Goal: Communication & Community: Ask a question

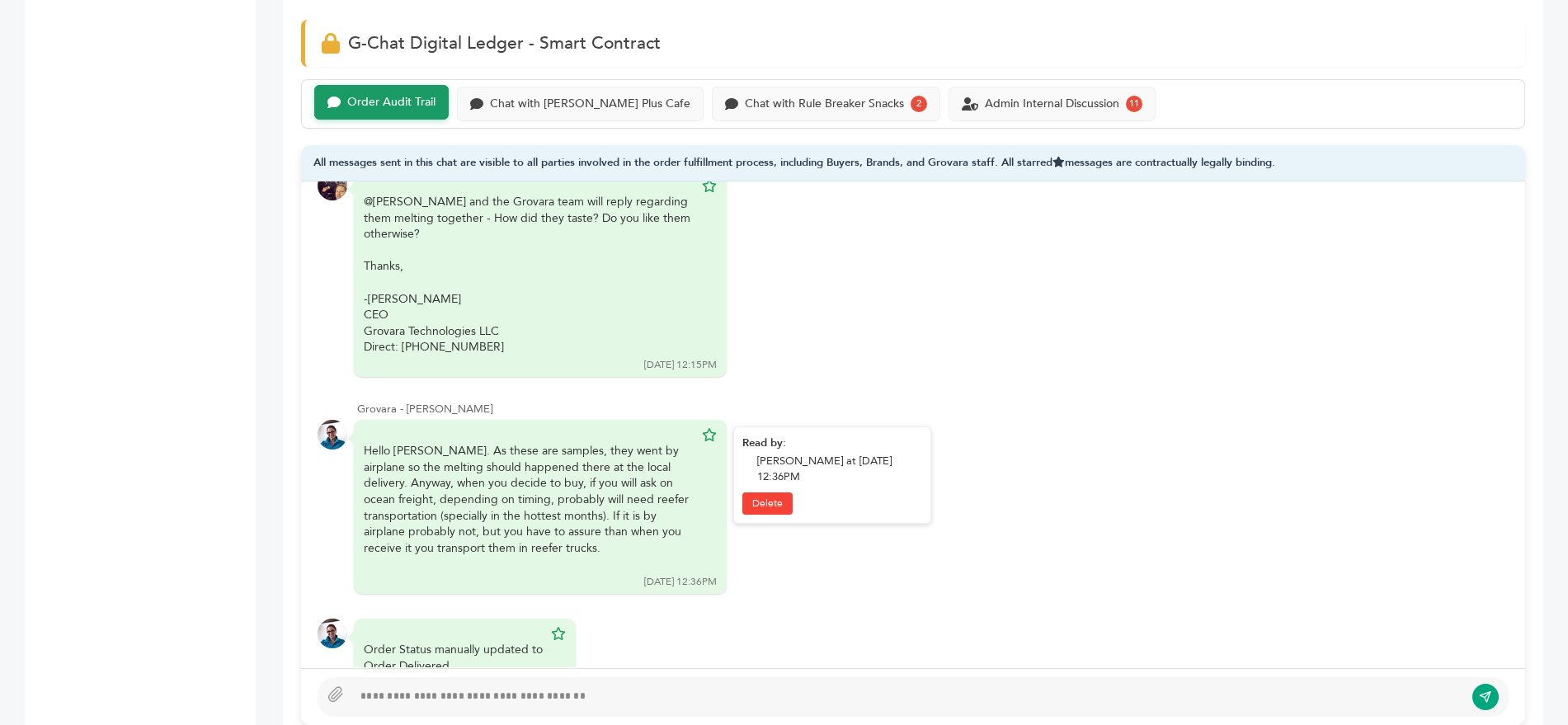
scroll to position [707, 0]
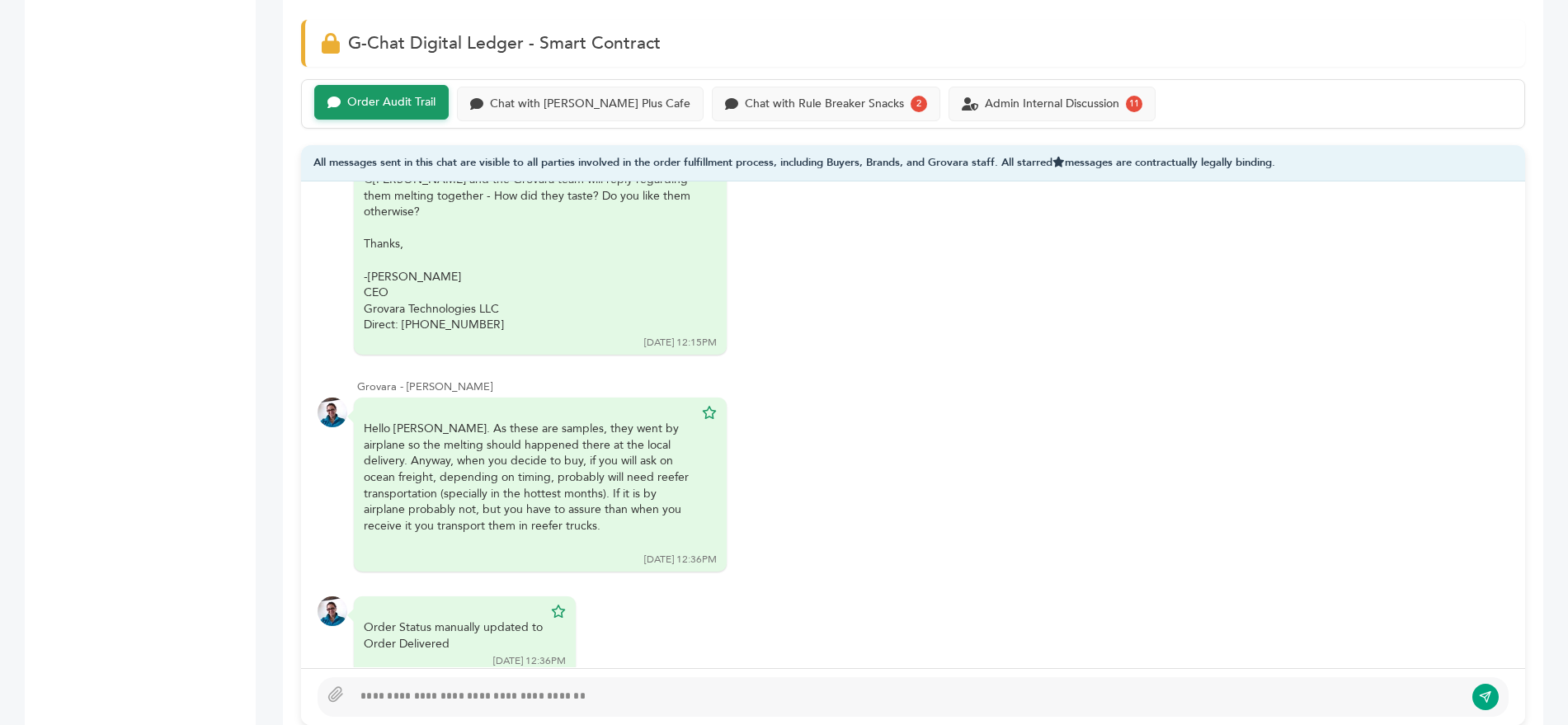
click at [429, 688] on div at bounding box center [908, 697] width 1112 height 20
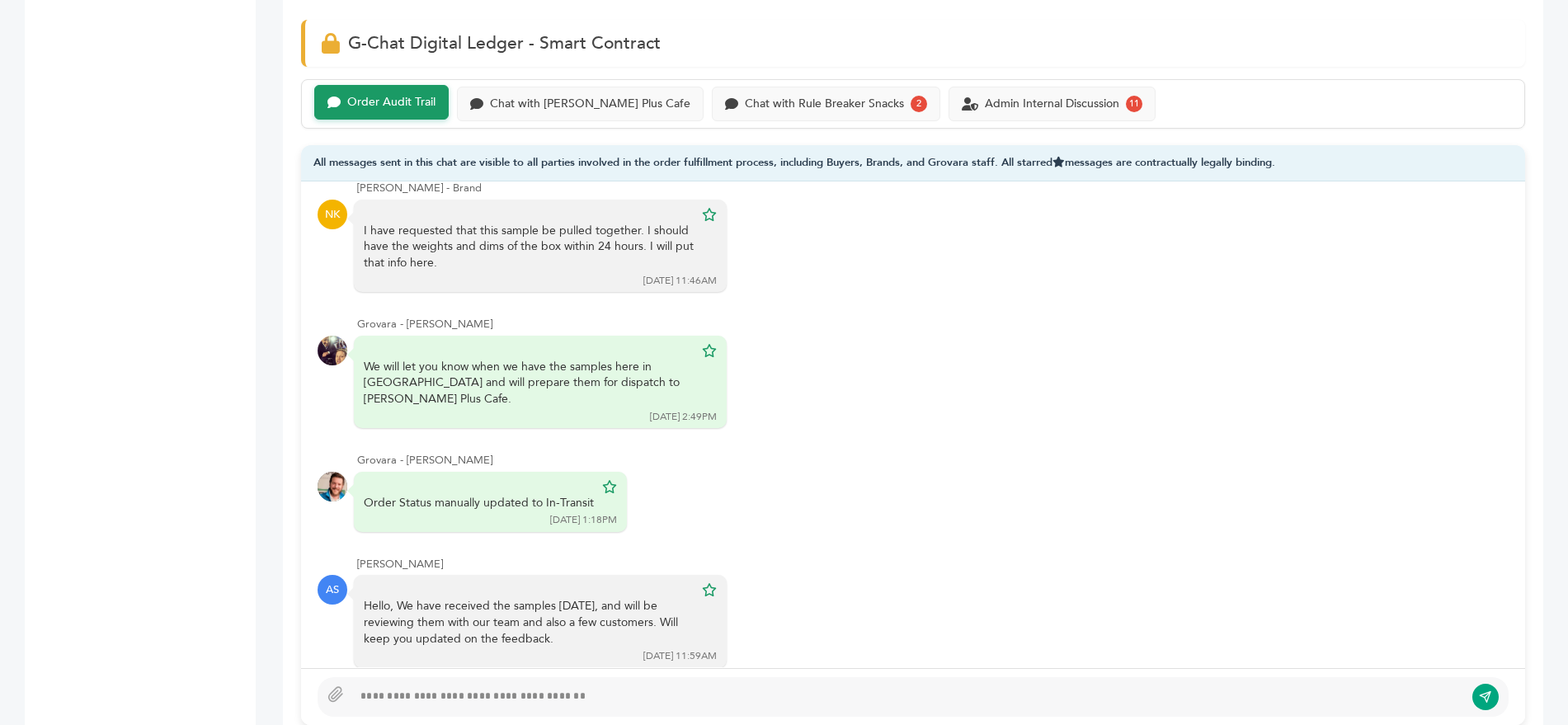
scroll to position [0, 0]
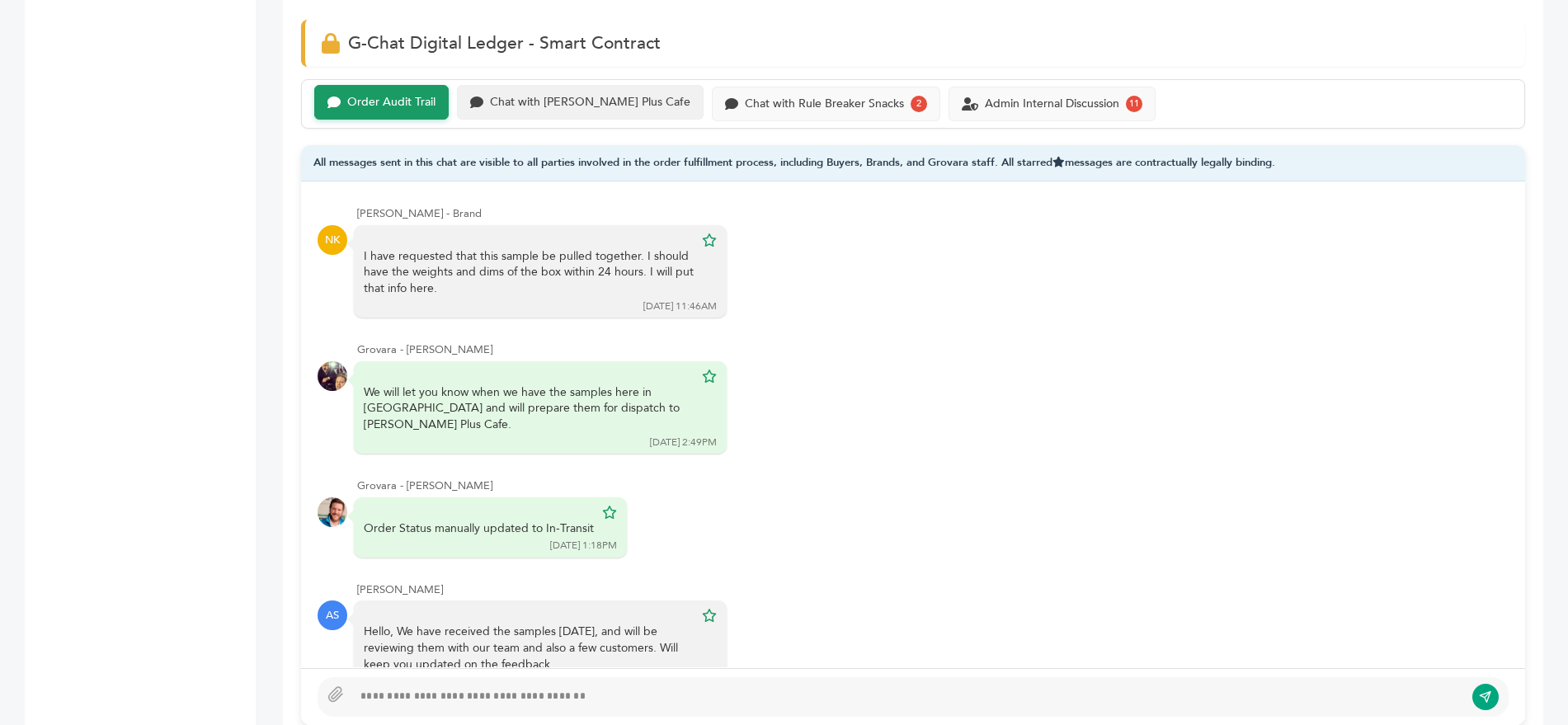
click at [563, 96] on div "Chat with Buono Plus Cafe" at bounding box center [590, 103] width 200 height 14
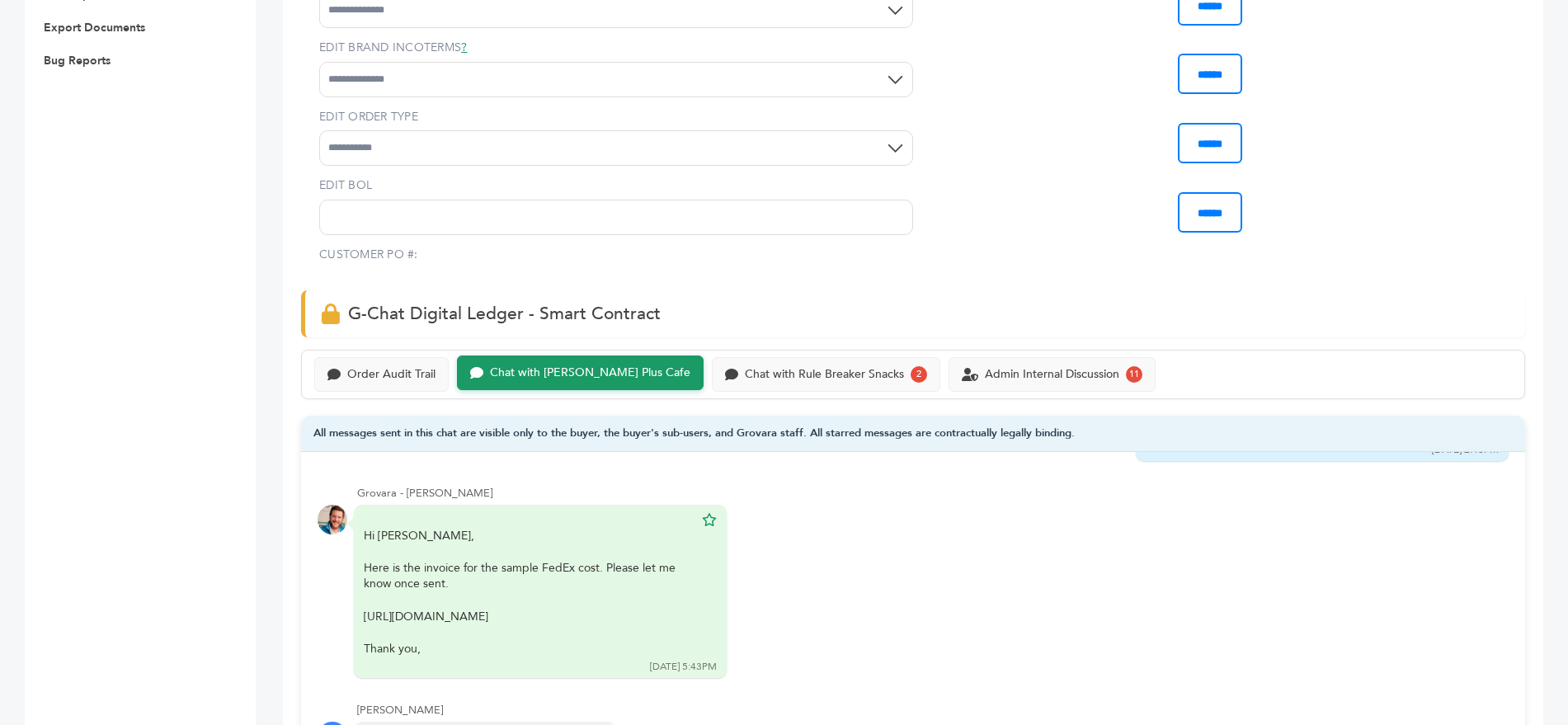
scroll to position [878, 0]
click at [358, 356] on div "Order Audit Trail" at bounding box center [382, 373] width 135 height 34
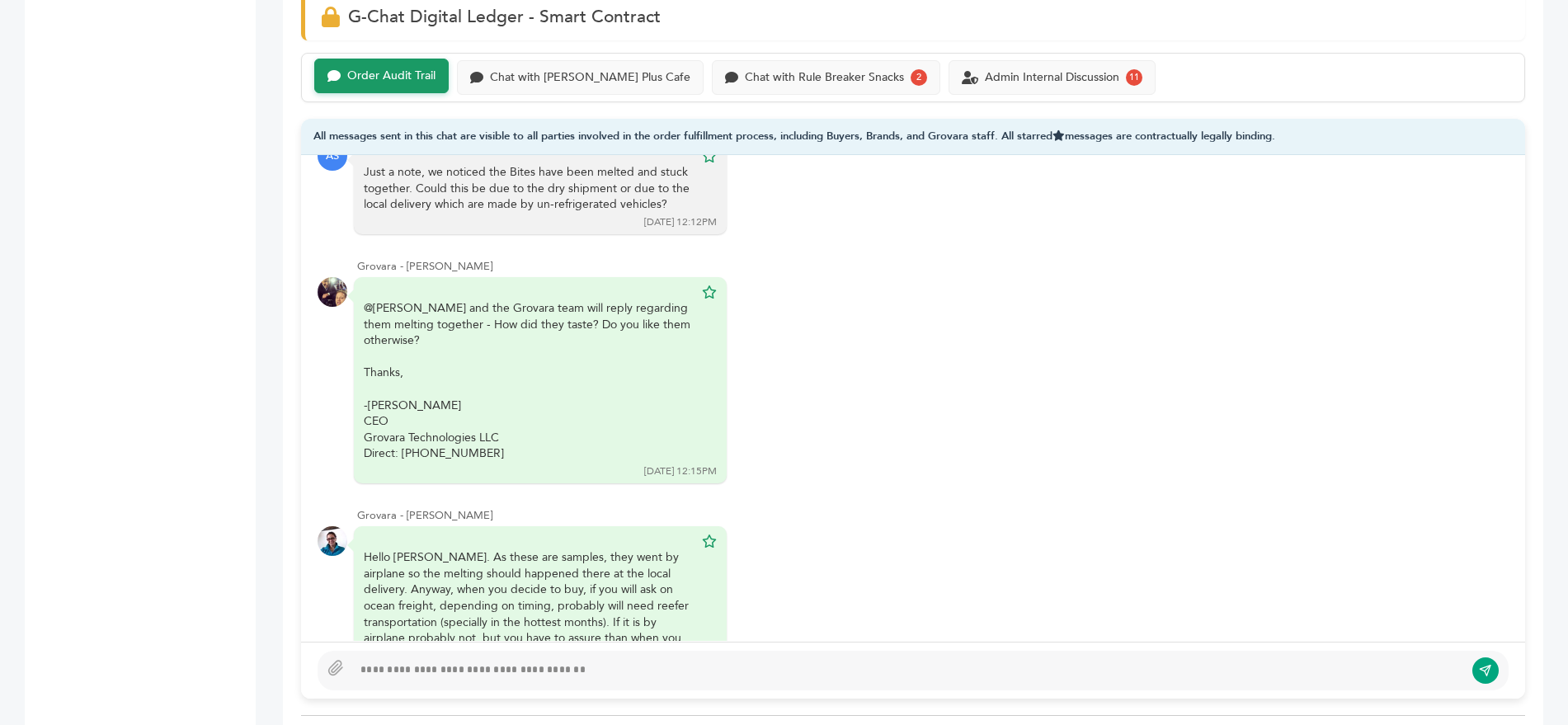
scroll to position [707, 0]
